Goal: Task Accomplishment & Management: Manage account settings

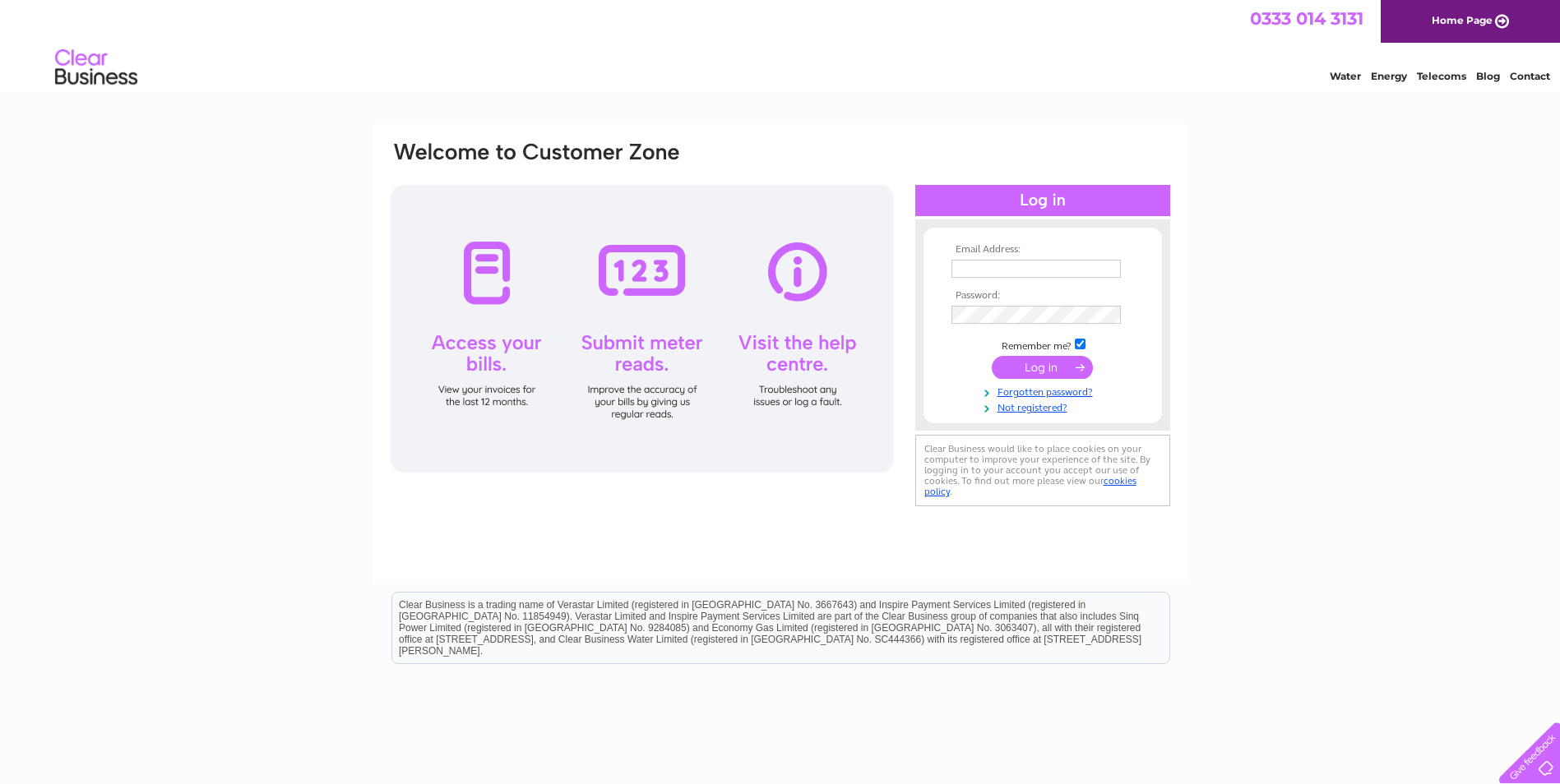
click at [984, 272] on input "text" at bounding box center [1036, 268] width 169 height 18
type input "[EMAIL_ADDRESS][DOMAIN_NAME]"
click at [992, 358] on input "submit" at bounding box center [1042, 369] width 101 height 23
click at [1018, 381] on td at bounding box center [1043, 368] width 191 height 31
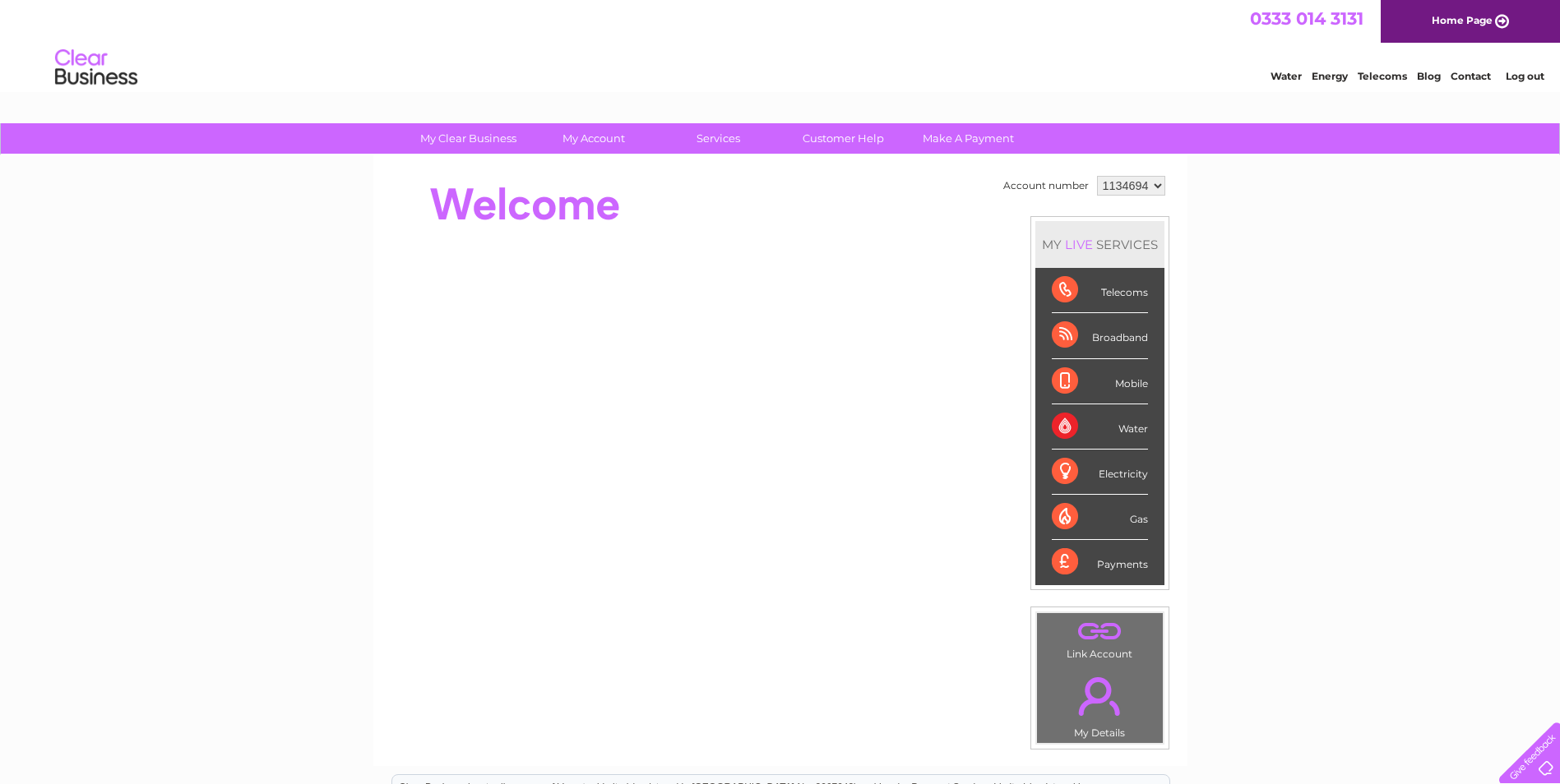
click at [1135, 427] on div "Water" at bounding box center [1100, 427] width 96 height 45
click at [1130, 425] on div "Water" at bounding box center [1100, 427] width 96 height 45
click at [1066, 424] on div "Water" at bounding box center [1100, 427] width 96 height 45
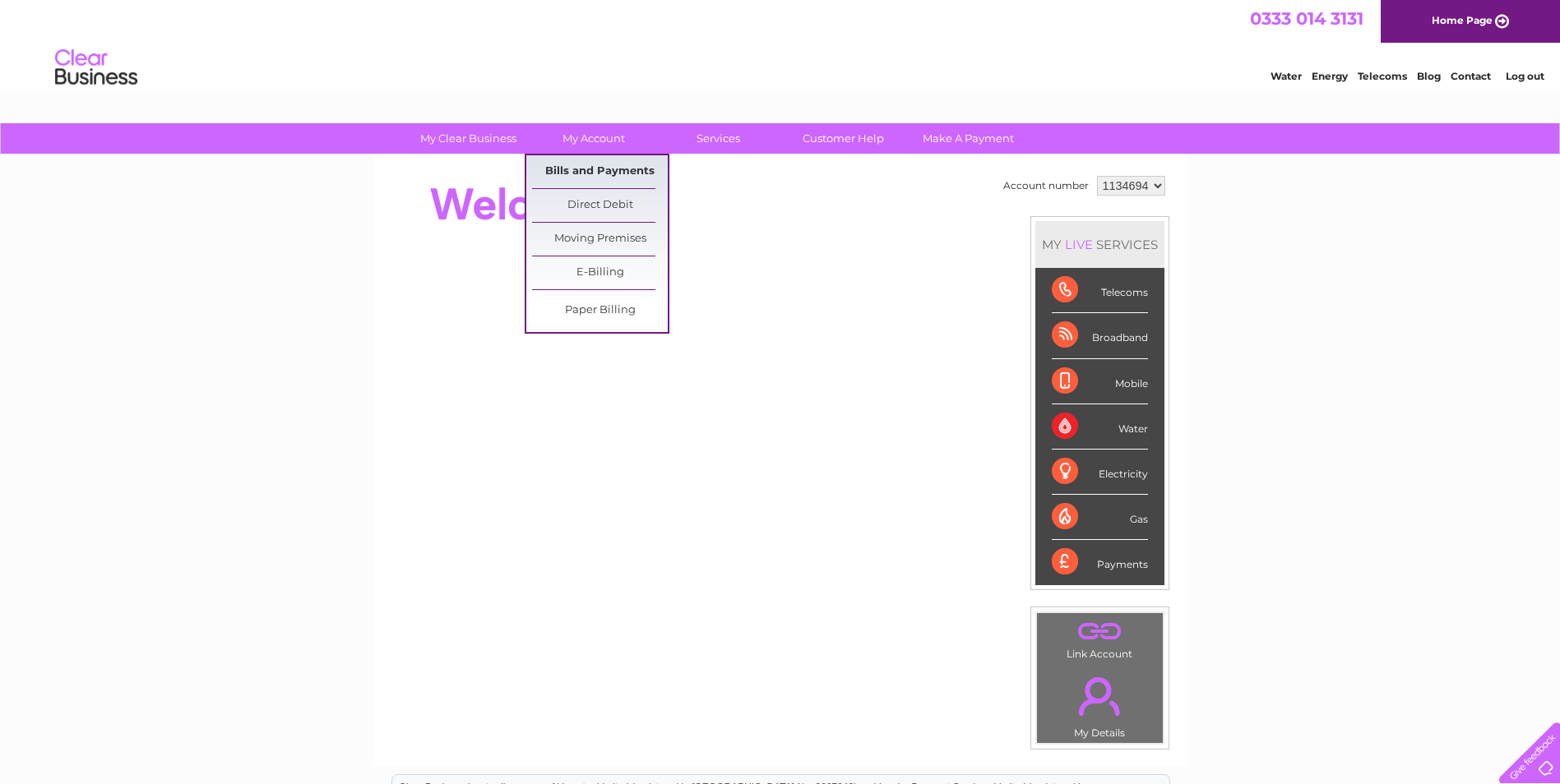
click at [618, 172] on link "Bills and Payments" at bounding box center [599, 171] width 136 height 33
click at [619, 170] on link "Bills and Payments" at bounding box center [599, 171] width 136 height 33
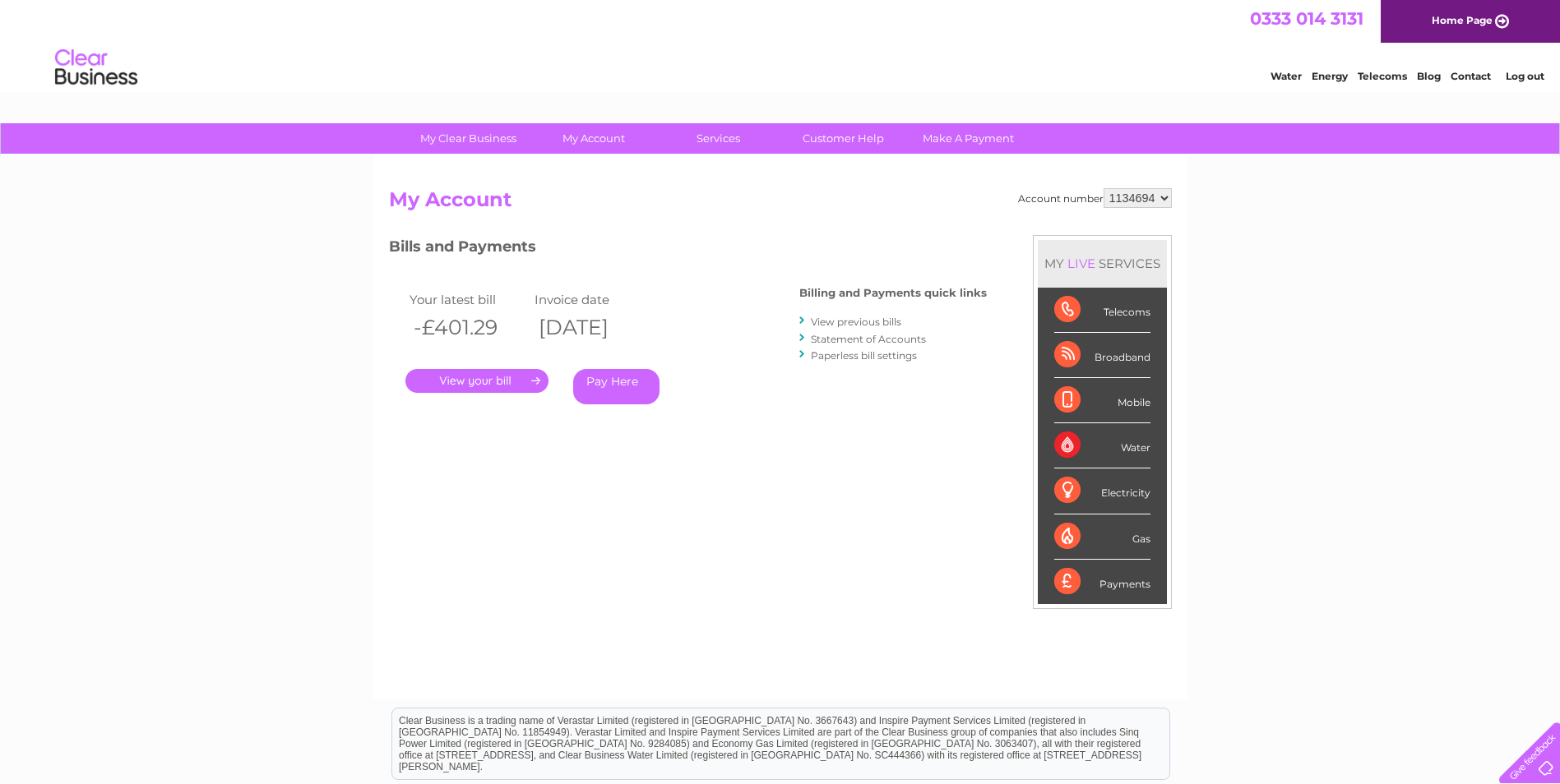
click at [484, 384] on link "." at bounding box center [476, 381] width 143 height 24
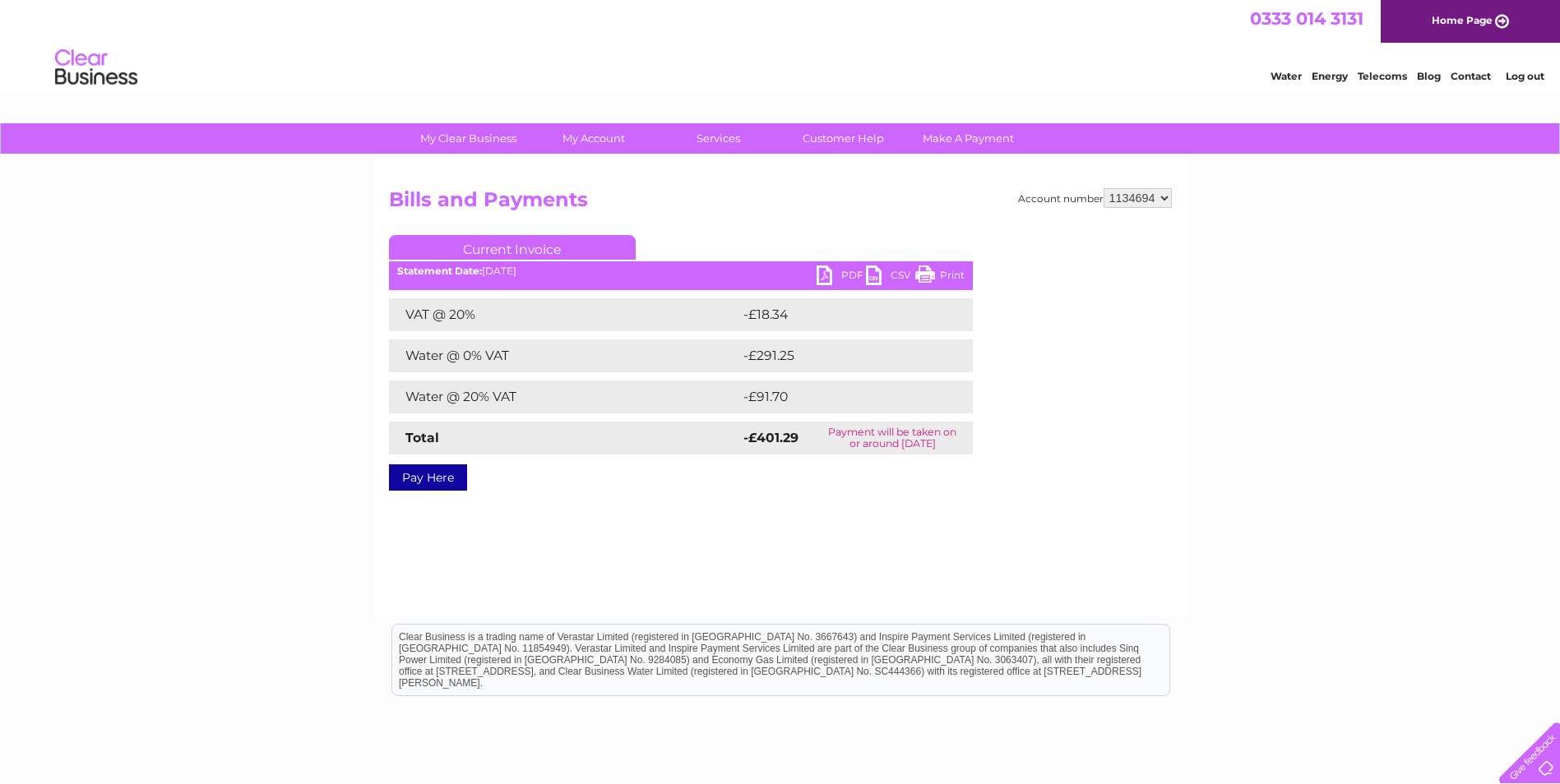
click at [842, 273] on link "PDF" at bounding box center [840, 277] width 49 height 24
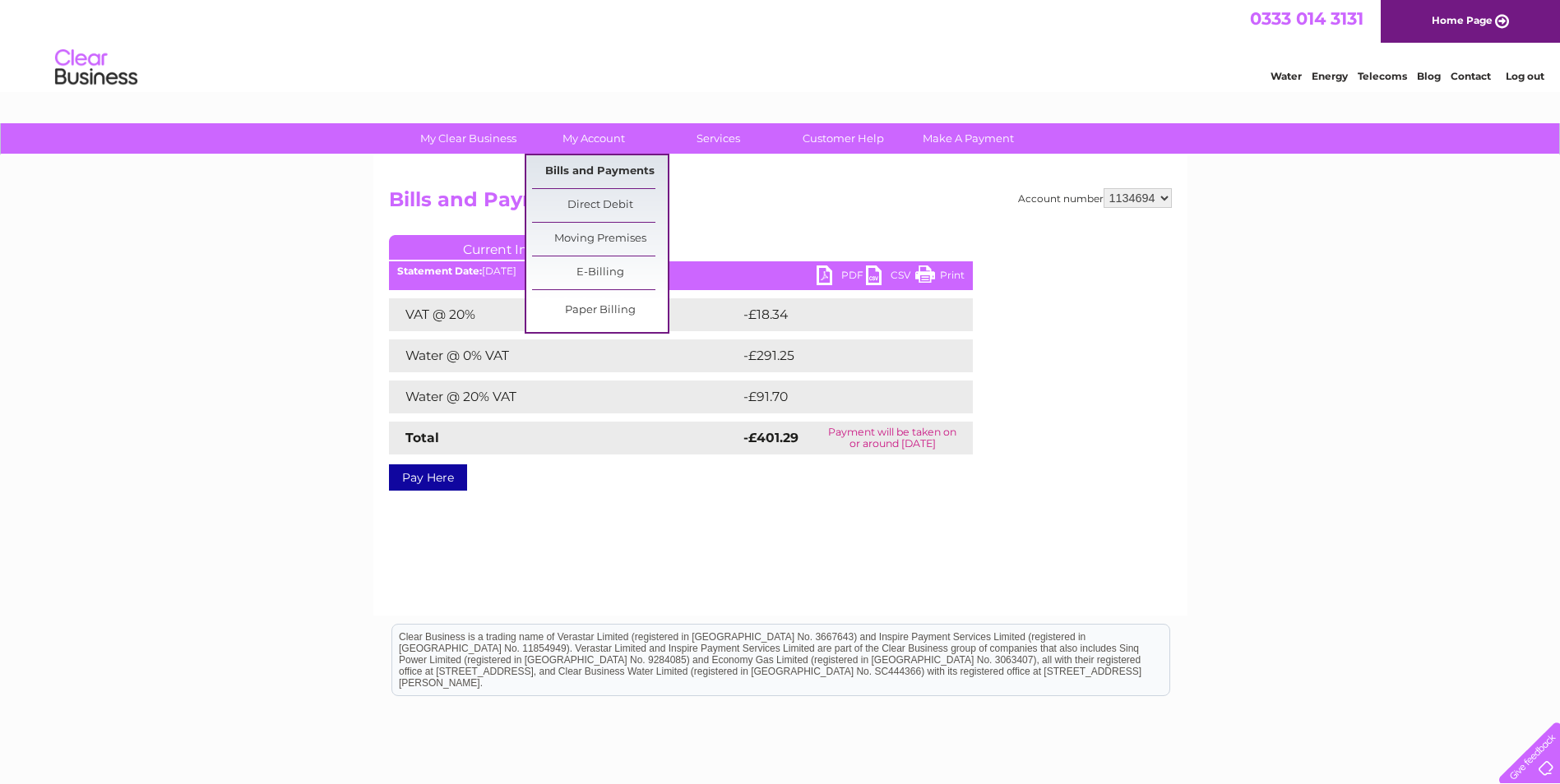
click at [616, 167] on link "Bills and Payments" at bounding box center [599, 171] width 136 height 33
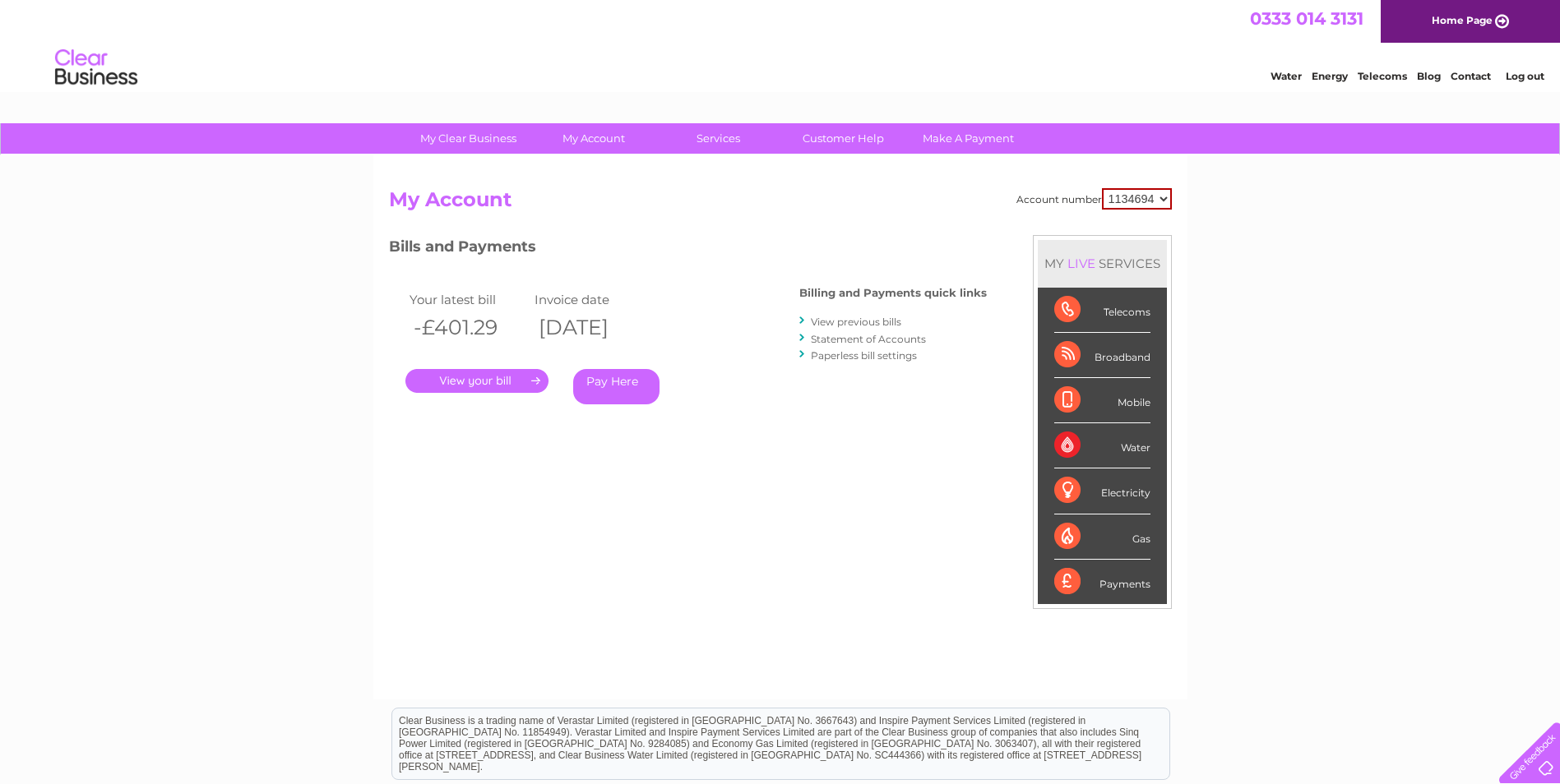
click at [857, 318] on link "View previous bills" at bounding box center [855, 322] width 90 height 12
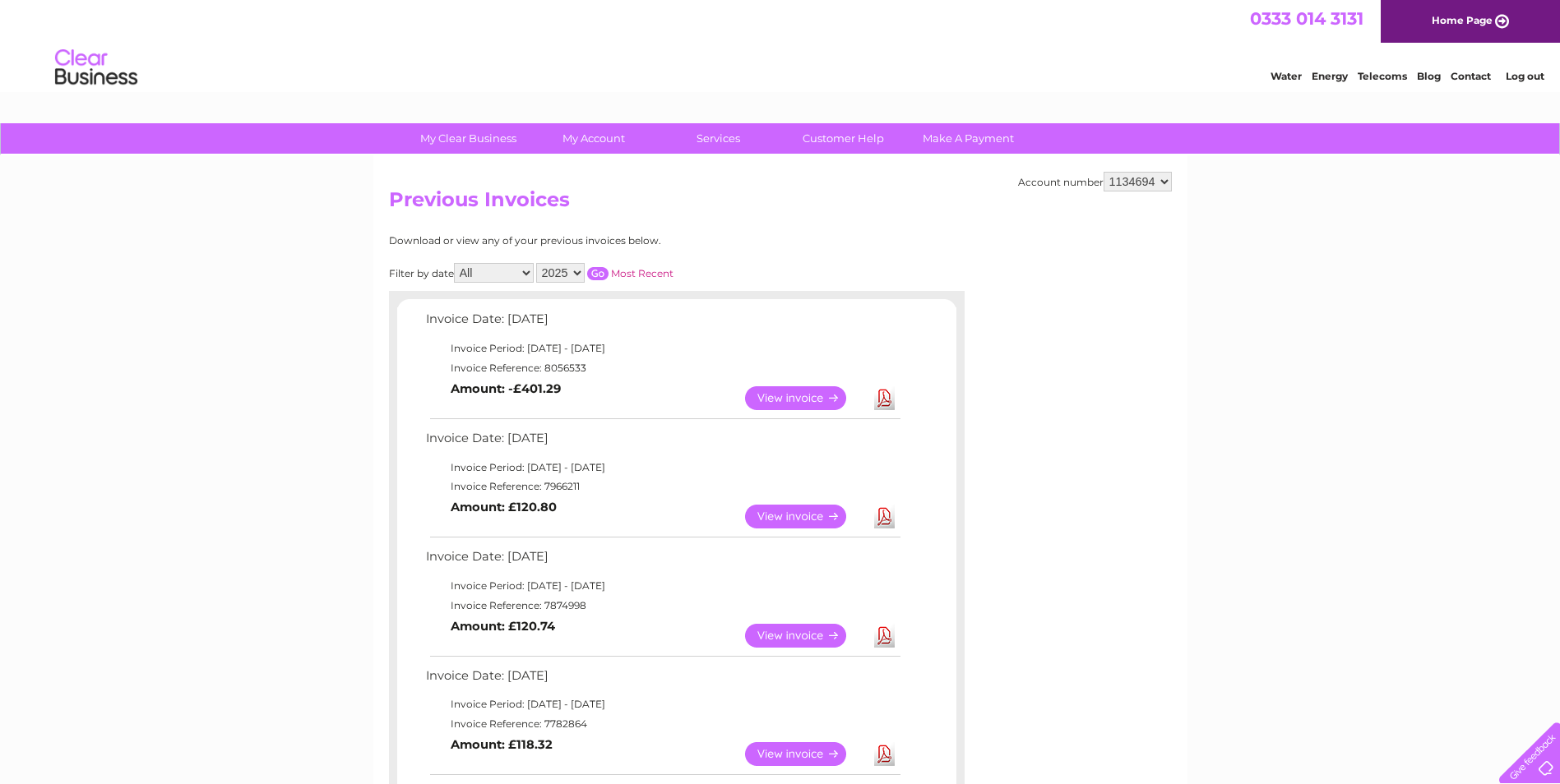
click at [825, 394] on link "View" at bounding box center [805, 398] width 121 height 24
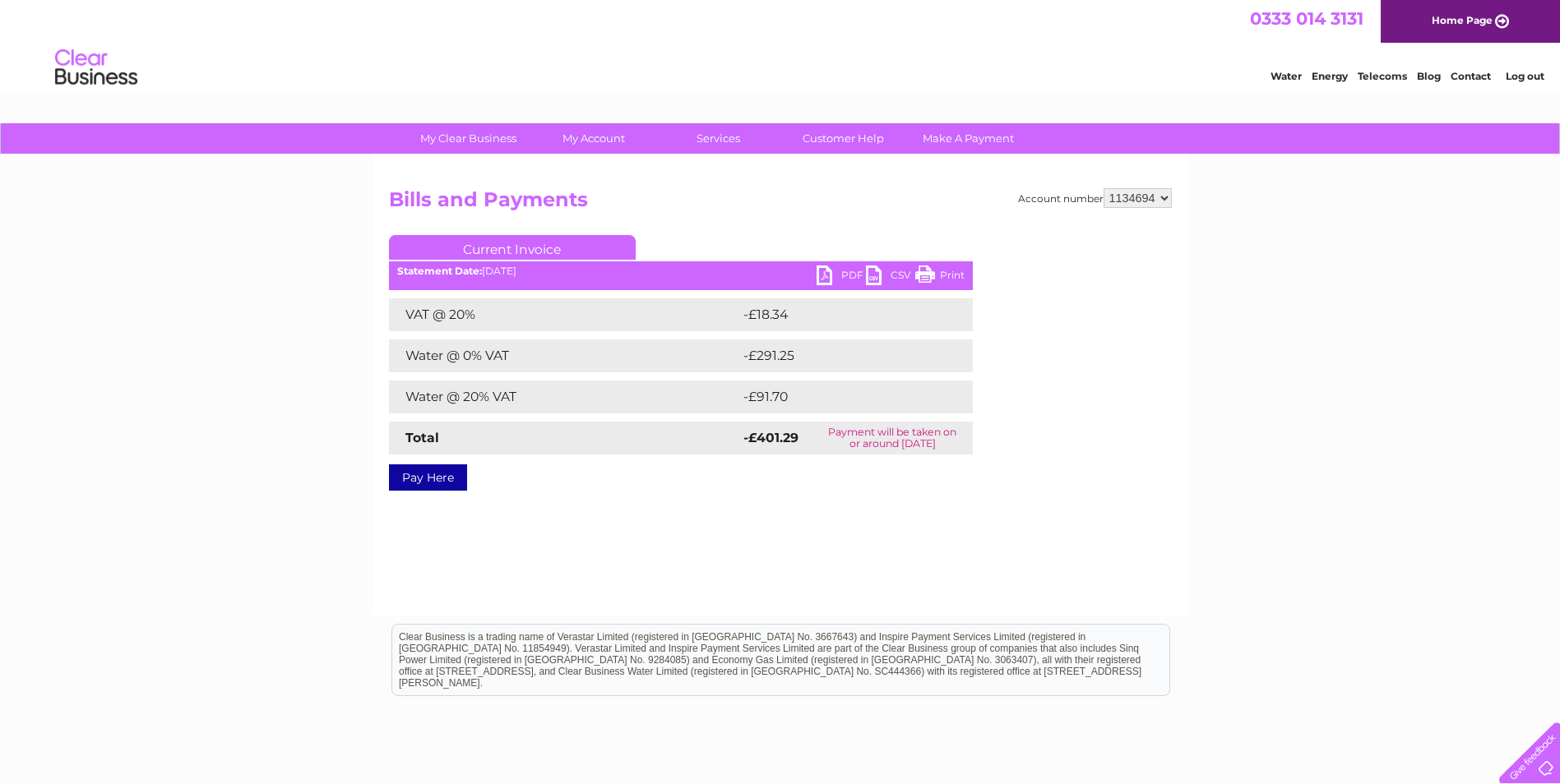
click at [830, 268] on link "PDF" at bounding box center [840, 277] width 49 height 24
